Goal: Information Seeking & Learning: Compare options

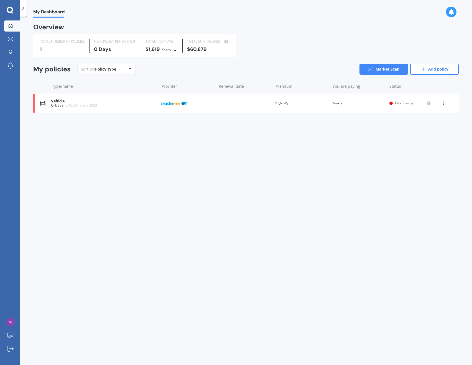
click at [117, 105] on div "QFD839 PEUGEOT E-208 2023" at bounding box center [103, 106] width 105 height 4
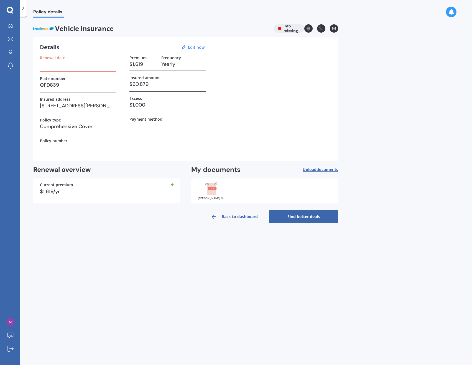
click at [66, 63] on h3 at bounding box center [78, 64] width 76 height 8
click at [60, 66] on h3 at bounding box center [78, 64] width 76 height 8
click at [58, 70] on div "Renewal date" at bounding box center [78, 63] width 76 height 16
click at [55, 58] on label "Renewal date" at bounding box center [52, 57] width 25 height 5
click at [57, 65] on h3 at bounding box center [78, 64] width 76 height 8
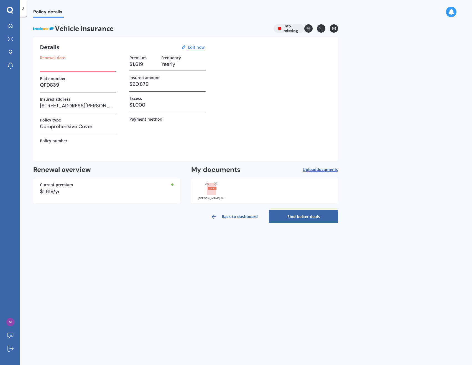
click at [55, 67] on h3 at bounding box center [78, 64] width 76 height 8
click at [191, 47] on u "Edit now" at bounding box center [196, 47] width 17 height 5
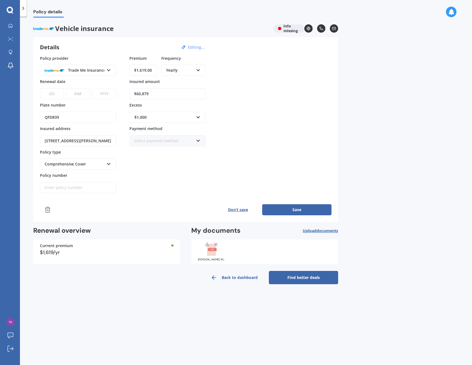
click at [96, 71] on div "Trade Me Insurance" at bounding box center [75, 70] width 60 height 6
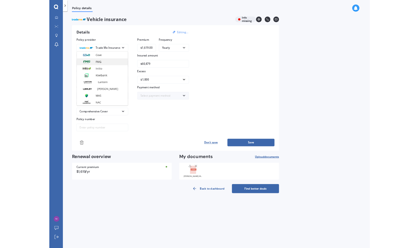
scroll to position [110, 0]
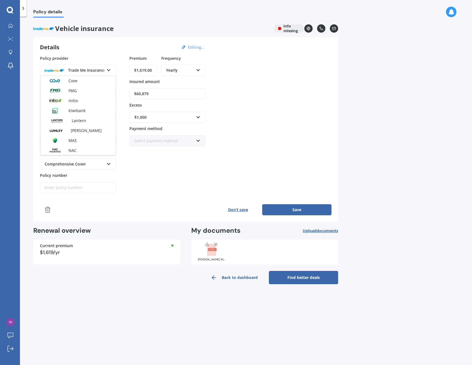
click at [83, 83] on div "Cove" at bounding box center [77, 81] width 75 height 10
click at [171, 70] on div "Yearly" at bounding box center [180, 70] width 28 height 6
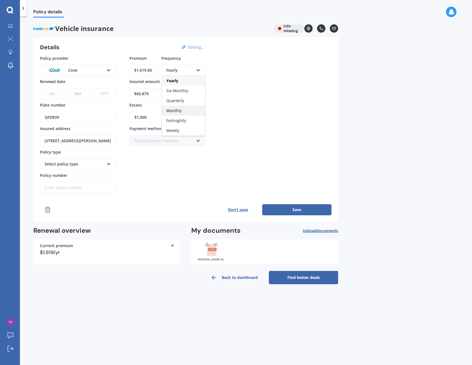
click at [184, 111] on div "Monthly" at bounding box center [183, 111] width 43 height 10
drag, startPoint x: 153, startPoint y: 70, endPoint x: 105, endPoint y: 68, distance: 48.2
click at [105, 68] on div "Policy provider Cove AA AMI AMP ANZ ASB Aioi Nissay Dowa Ando Assurant Autosure…" at bounding box center [185, 124] width 291 height 138
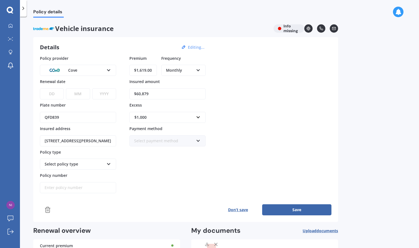
click at [188, 72] on div "Monthly" at bounding box center [180, 70] width 28 height 6
click at [186, 112] on div "Monthly" at bounding box center [183, 111] width 43 height 10
drag, startPoint x: 153, startPoint y: 72, endPoint x: 76, endPoint y: 50, distance: 80.4
click at [76, 50] on div "Details Editing... Policy provider Cove AA AMI AMP ANZ ASB [PERSON_NAME] Dowa A…" at bounding box center [185, 129] width 305 height 185
type input "$81.48"
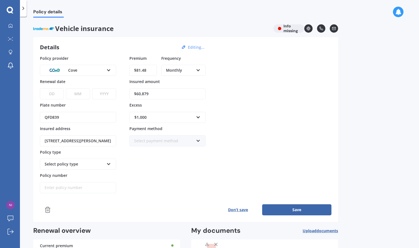
select select "10"
select select "09"
select select "2025"
click at [151, 94] on input "$60,879" at bounding box center [167, 93] width 76 height 11
drag, startPoint x: 137, startPoint y: 94, endPoint x: 131, endPoint y: 92, distance: 6.2
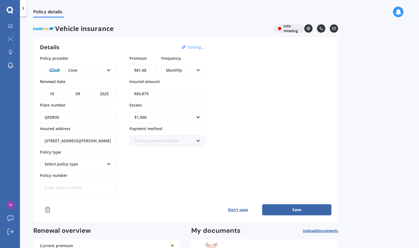
click at [135, 93] on input "$60,879" at bounding box center [167, 93] width 76 height 11
type input "$40,000"
click at [261, 96] on div "Policy provider Cove AA AMI AMP ANZ ASB Aioi Nissay Dowa Ando Assurant Autosure…" at bounding box center [185, 124] width 291 height 138
click at [193, 119] on div "$1,000" at bounding box center [164, 117] width 60 height 6
click at [166, 180] on div "$1,500" at bounding box center [168, 179] width 76 height 10
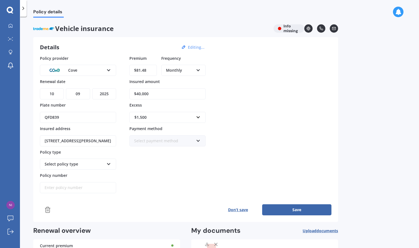
click at [105, 142] on input "[STREET_ADDRESS][PERSON_NAME]" at bounding box center [78, 140] width 76 height 11
click at [106, 142] on input "[STREET_ADDRESS][PERSON_NAME]" at bounding box center [78, 140] width 76 height 11
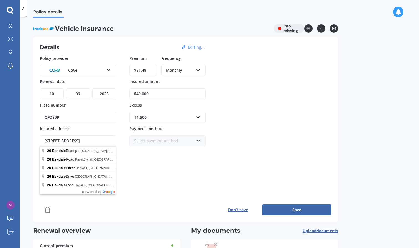
type input "[STREET_ADDRESS]"
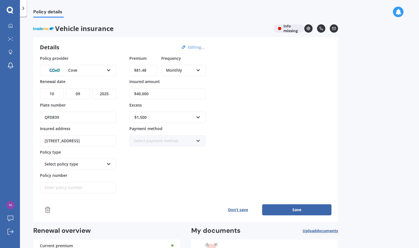
click at [79, 166] on div "Select policy type" at bounding box center [75, 164] width 60 height 6
click at [80, 175] on div "Comprehensive" at bounding box center [77, 175] width 75 height 10
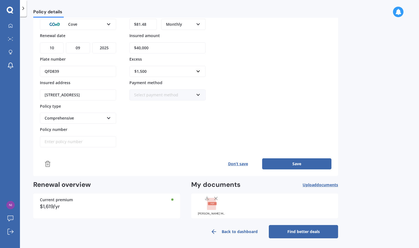
scroll to position [46, 0]
drag, startPoint x: 354, startPoint y: 157, endPoint x: 350, endPoint y: 156, distance: 4.2
click at [354, 157] on div "Policy details Vehicle insurance Info missing Details Editing... Policy provide…" at bounding box center [219, 134] width 399 height 232
click at [310, 163] on button "Save" at bounding box center [296, 164] width 69 height 11
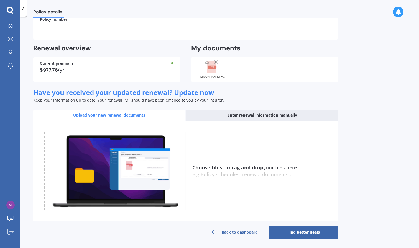
scroll to position [0, 0]
click at [300, 229] on link "Find better deals" at bounding box center [303, 232] width 69 height 13
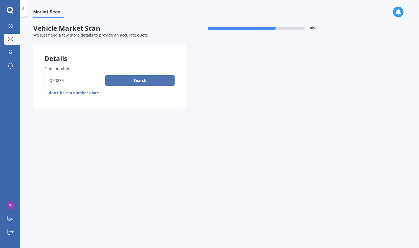
click at [157, 81] on button "Search" at bounding box center [139, 80] width 69 height 11
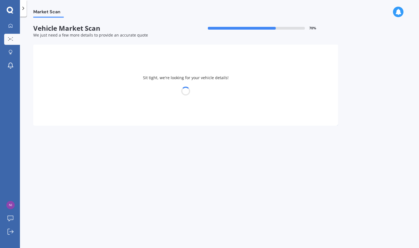
select select "PEUGEOT"
select select "208"
select select "09"
select select "07"
select select "1984"
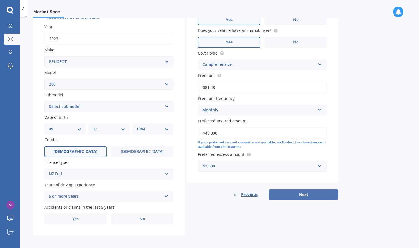
click at [307, 195] on button "Next" at bounding box center [303, 194] width 69 height 11
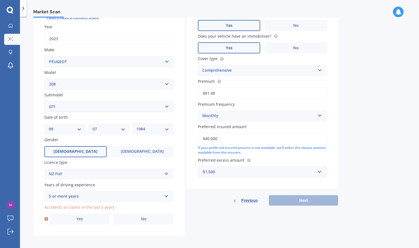
select select "5 DOOR"
click at [150, 218] on label "No" at bounding box center [144, 219] width 60 height 11
click at [0, 0] on input "No" at bounding box center [0, 0] width 0 height 0
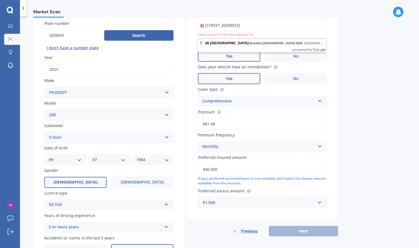
scroll to position [39, 0]
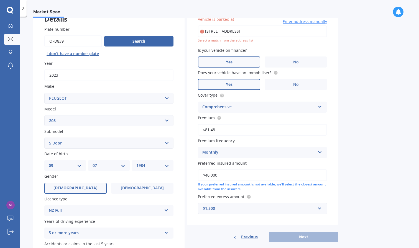
type input "[STREET_ADDRESS]"
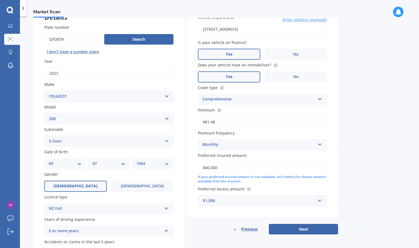
click at [365, 135] on div "Market Scan Vehicle Market Scan 70 % We just need a few more details to provide…" at bounding box center [219, 134] width 399 height 232
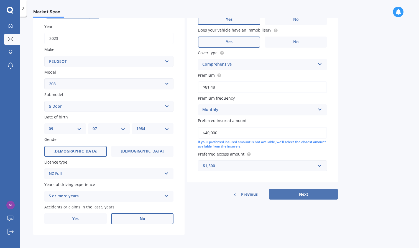
scroll to position [76, 0]
click at [294, 190] on button "Next" at bounding box center [303, 194] width 69 height 11
select select "09"
select select "07"
select select "1984"
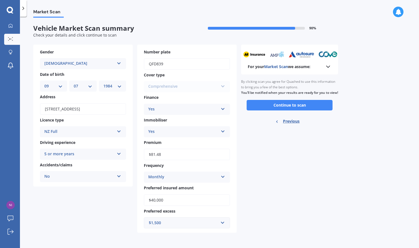
scroll to position [0, 0]
click at [303, 108] on button "Continue to scan" at bounding box center [290, 105] width 86 height 11
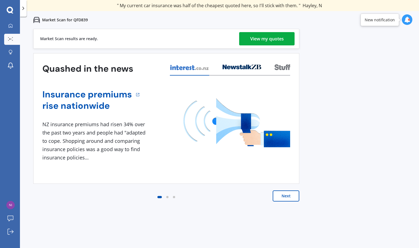
click at [268, 43] on div "View my quotes" at bounding box center [267, 38] width 34 height 13
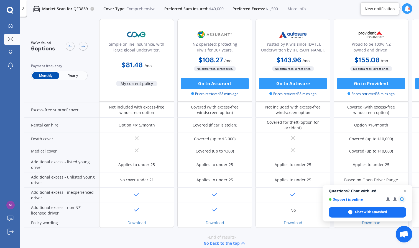
scroll to position [0, 0]
